Goal: Information Seeking & Learning: Check status

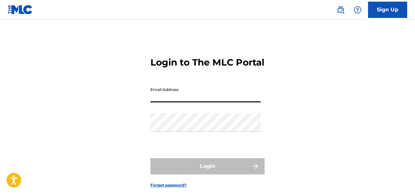
click at [192, 103] on input "Email Address" at bounding box center [206, 93] width 110 height 19
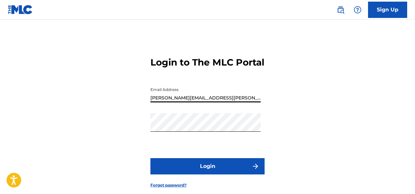
type input "[PERSON_NAME][EMAIL_ADDRESS][PERSON_NAME][DOMAIN_NAME]"
click at [206, 174] on button "Login" at bounding box center [208, 166] width 114 height 16
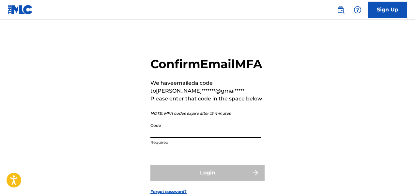
click at [178, 138] on input "Code" at bounding box center [206, 129] width 110 height 19
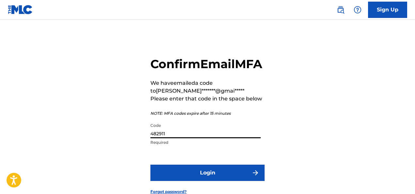
type input "482911"
click at [223, 181] on button "Login" at bounding box center [208, 173] width 114 height 16
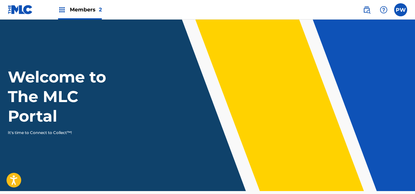
click at [82, 8] on span "Members 2" at bounding box center [86, 10] width 32 height 8
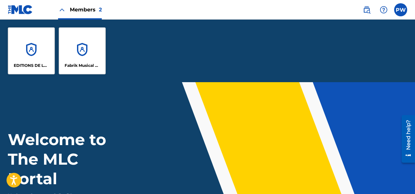
click at [27, 55] on div "EDITIONS DE LA FABRIQUE MUSIQUE" at bounding box center [31, 50] width 47 height 47
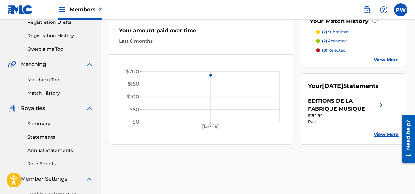
scroll to position [103, 0]
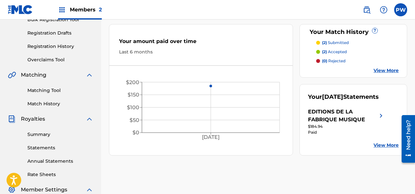
click at [330, 124] on div "EDITIONS DE LA FABRIQUE MUSIQUE" at bounding box center [343, 116] width 70 height 16
